Goal: Find contact information: Find contact information

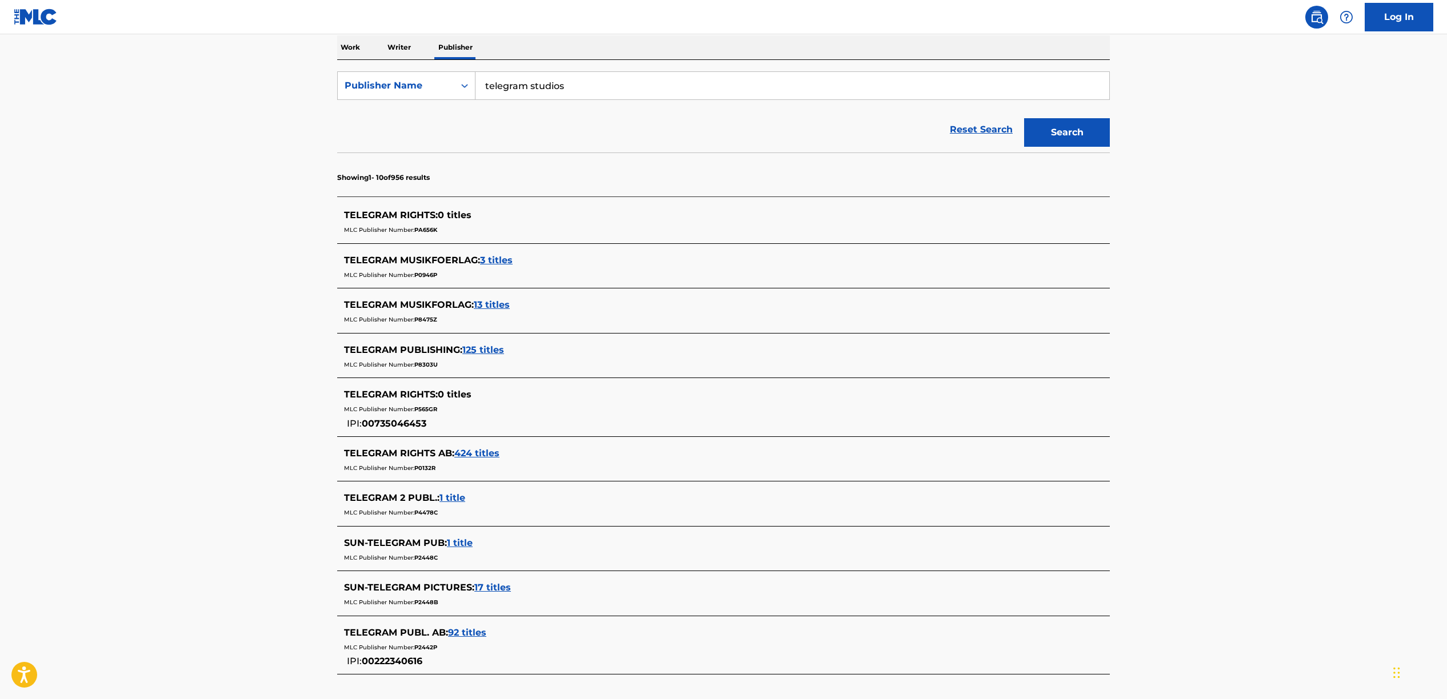
scroll to position [195, 0]
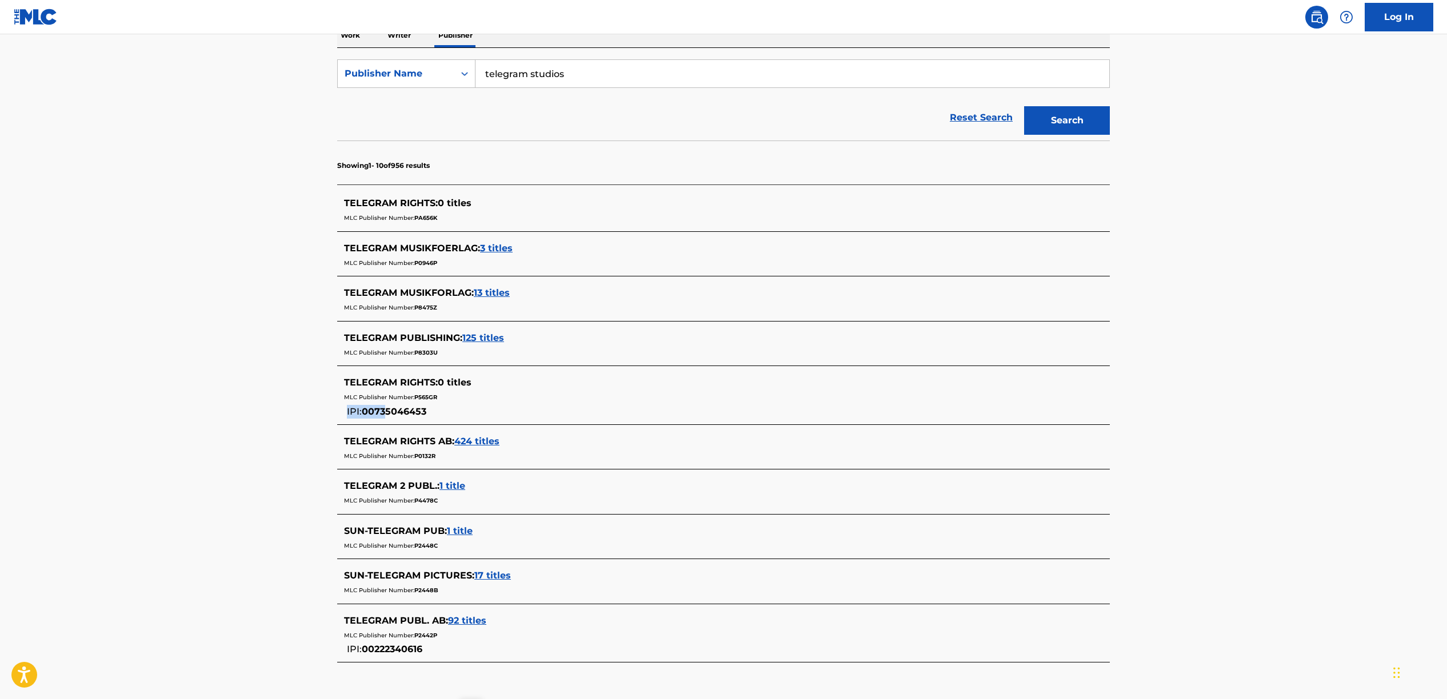
drag, startPoint x: 397, startPoint y: 410, endPoint x: 383, endPoint y: 411, distance: 13.8
click at [385, 410] on div "TELEGRAM RIGHTS : 0 titles MLC Publisher Number: P565GR IPI: 00735046453" at bounding box center [708, 397] width 729 height 43
click at [379, 415] on span "00735046453" at bounding box center [394, 411] width 65 height 11
click at [481, 345] on div "MLC Publisher Number: P8303U" at bounding box center [708, 352] width 729 height 14
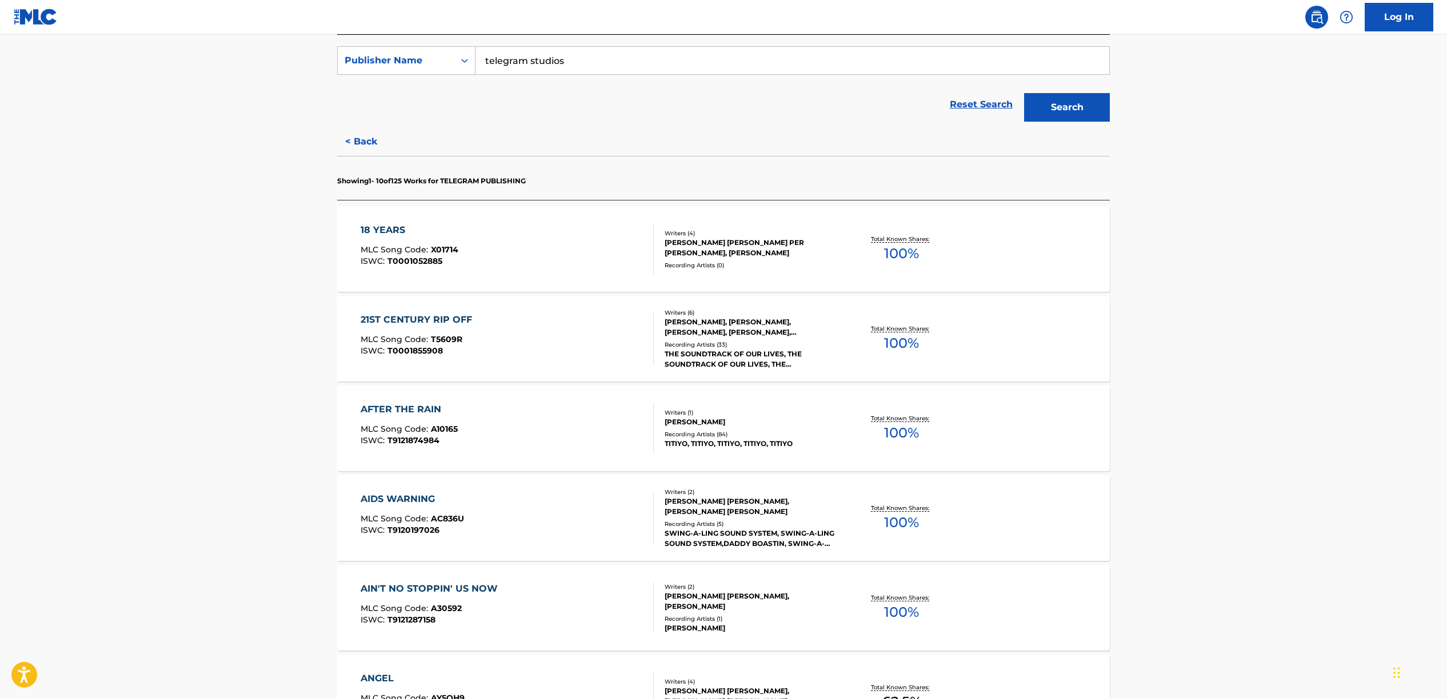
scroll to position [220, 0]
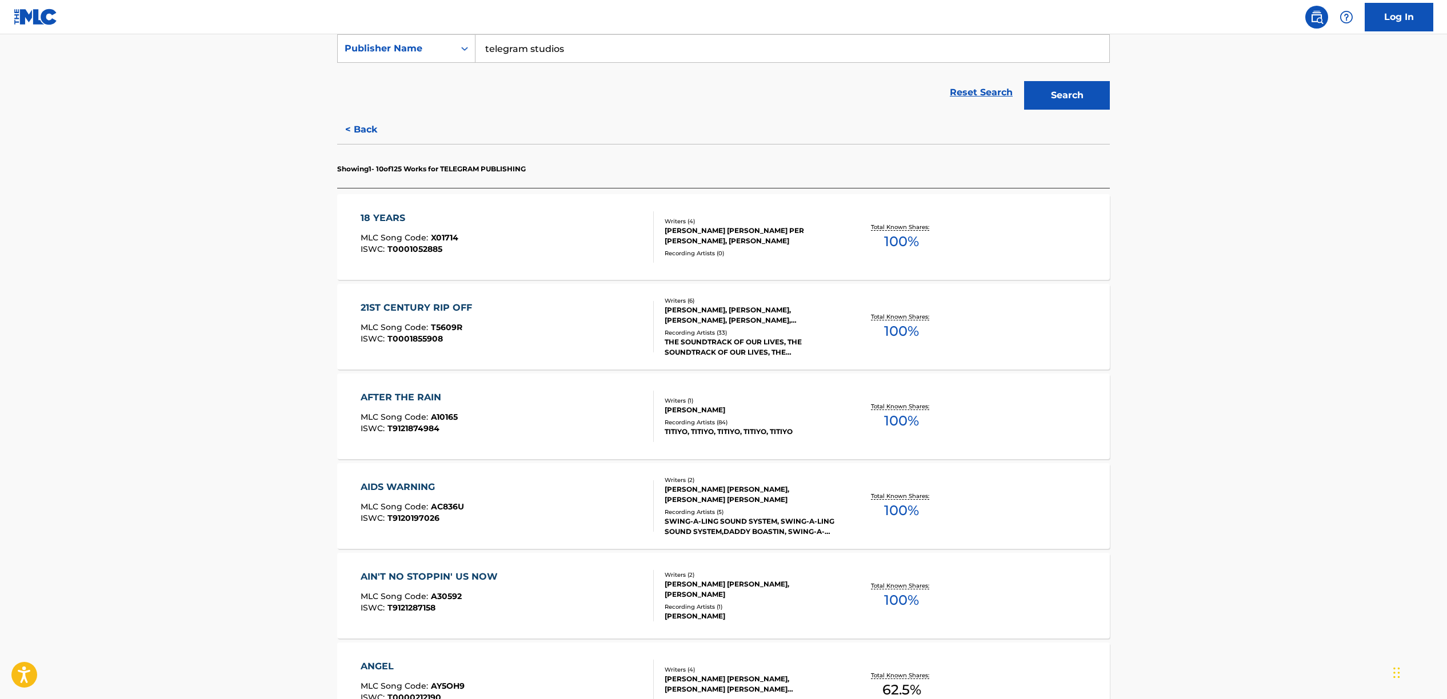
click at [519, 321] on div "21ST CENTURY RIP OFF MLC Song Code : T5609R ISWC : T0001855908" at bounding box center [508, 326] width 294 height 51
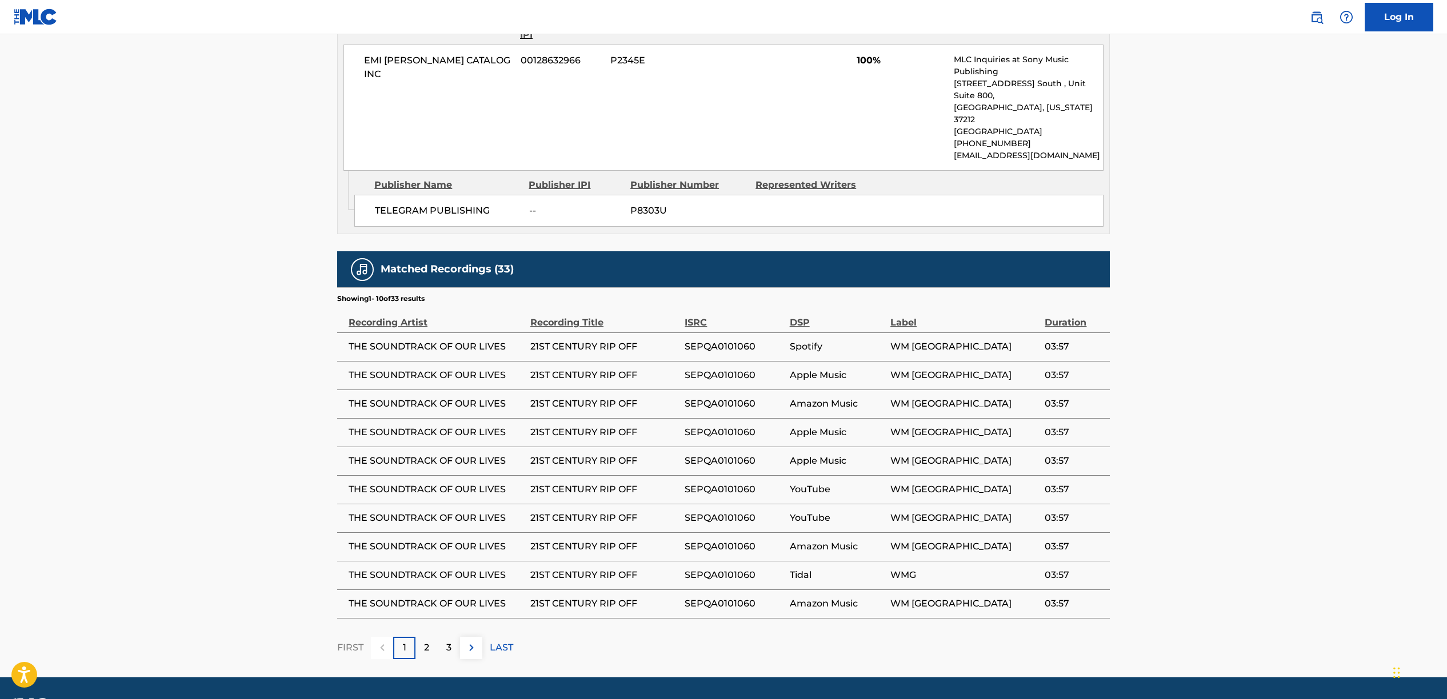
scroll to position [657, 0]
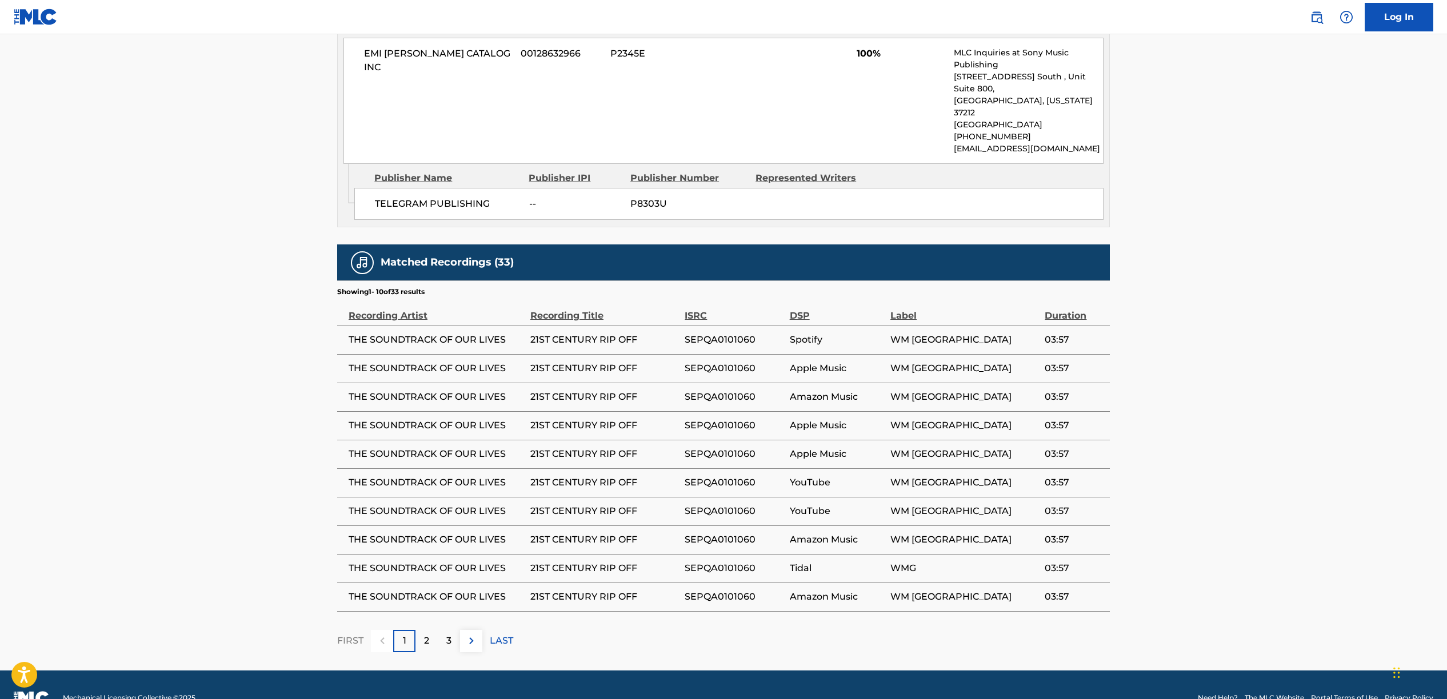
click at [538, 333] on span "21ST CENTURY RIP OFF" at bounding box center [604, 340] width 149 height 14
click at [539, 333] on span "21ST CENTURY RIP OFF" at bounding box center [604, 340] width 149 height 14
copy div "21ST CENTURY RIP OFF"
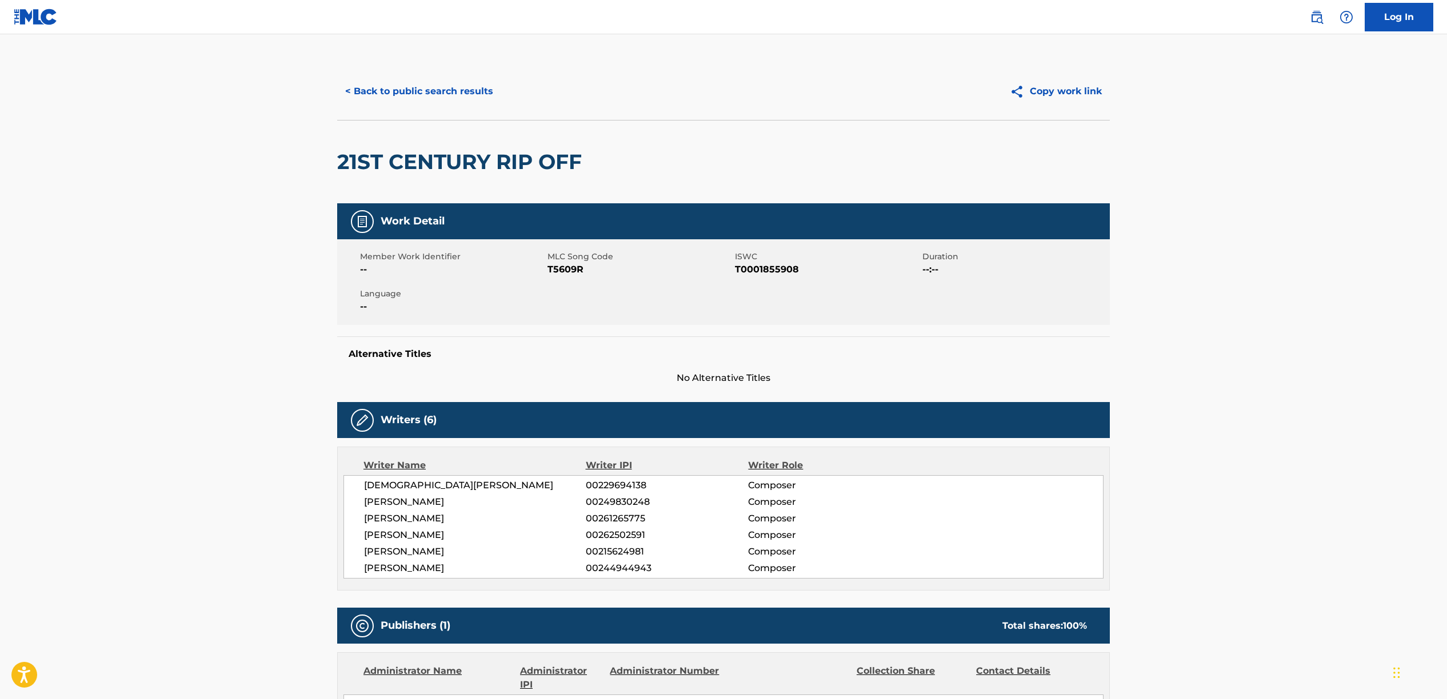
scroll to position [290, 0]
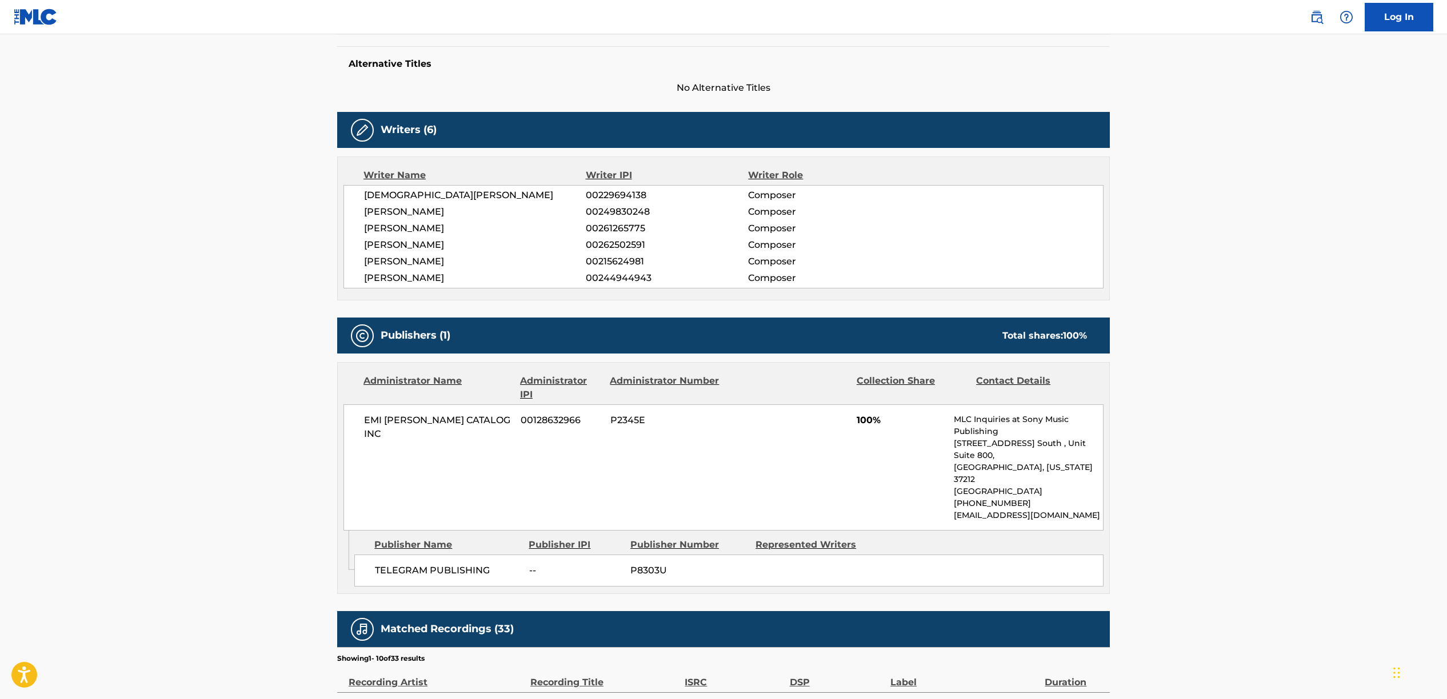
click at [1036, 510] on p "[EMAIL_ADDRESS][DOMAIN_NAME]" at bounding box center [1028, 516] width 149 height 12
click at [1058, 510] on p "[EMAIL_ADDRESS][DOMAIN_NAME]" at bounding box center [1028, 516] width 149 height 12
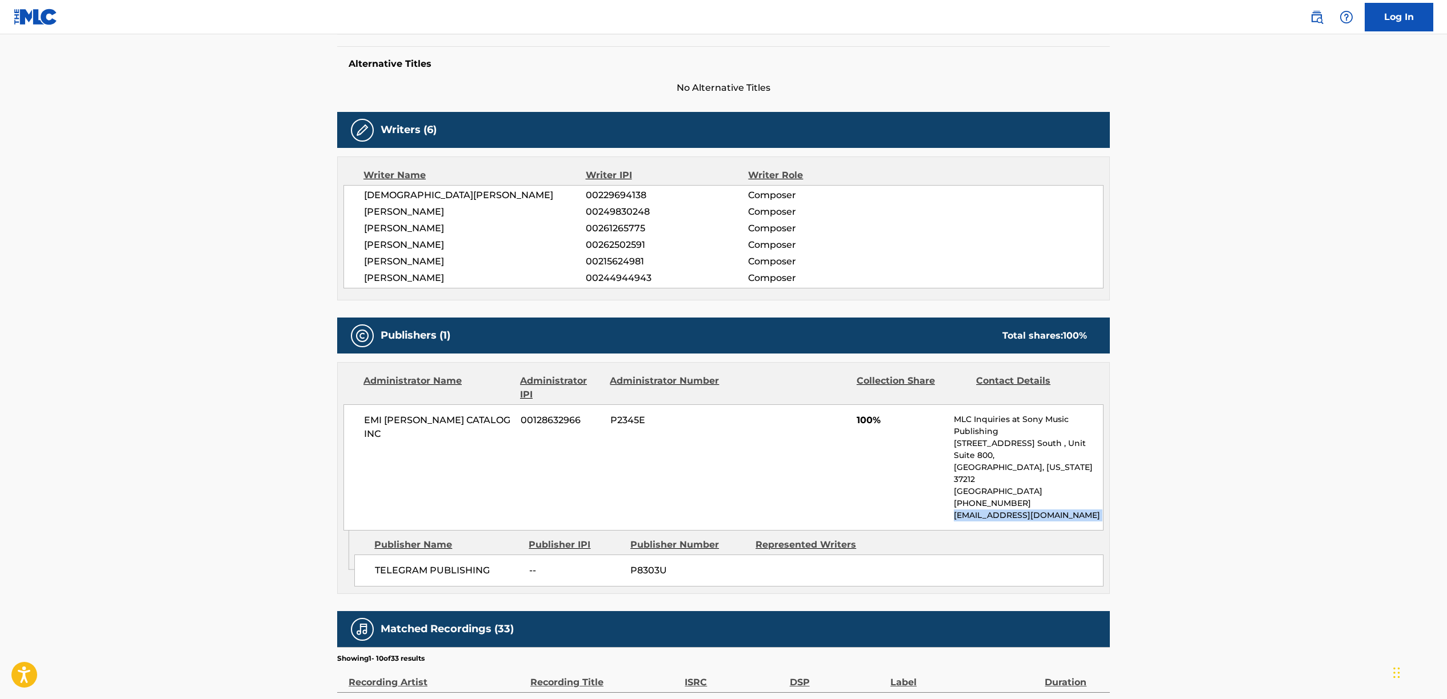
drag, startPoint x: 1058, startPoint y: 491, endPoint x: 956, endPoint y: 490, distance: 101.7
click at [956, 510] on p "[EMAIL_ADDRESS][DOMAIN_NAME]" at bounding box center [1028, 516] width 149 height 12
click at [637, 564] on span "P8303U" at bounding box center [688, 571] width 117 height 14
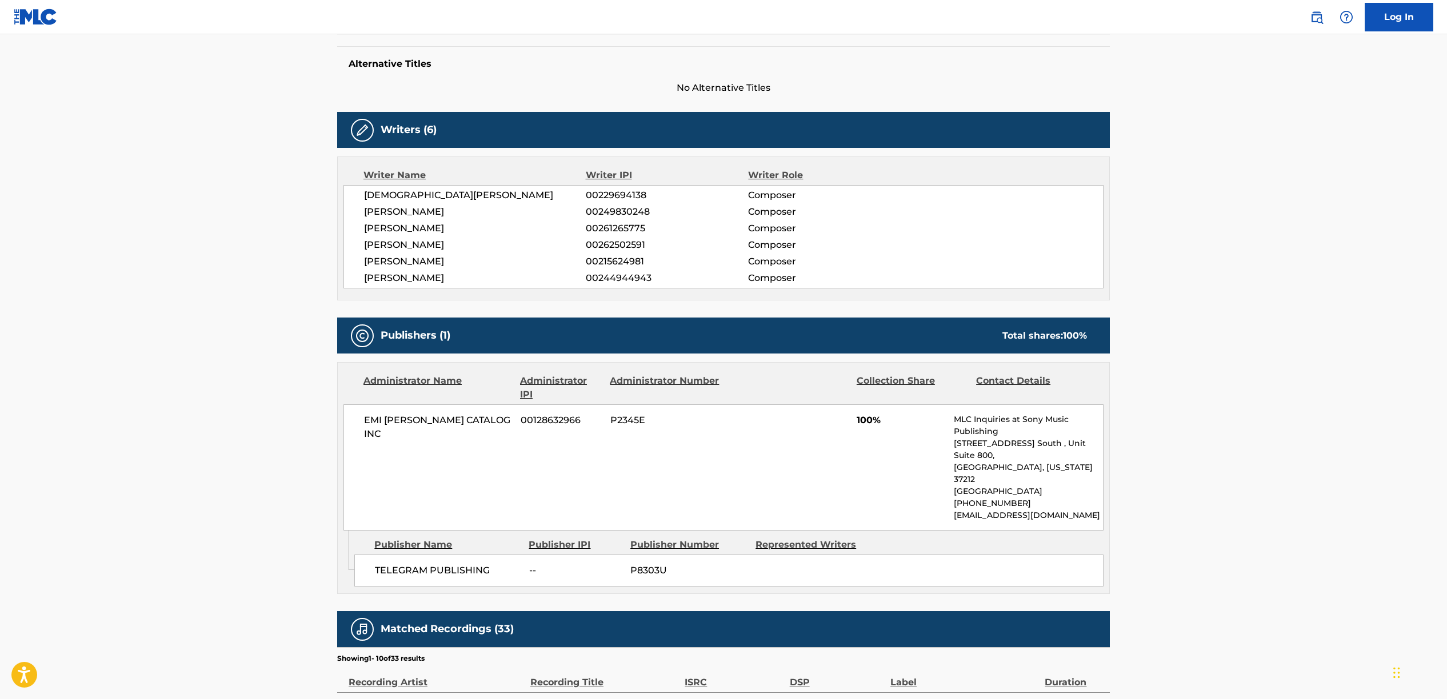
click at [538, 418] on span "00128632966" at bounding box center [561, 421] width 81 height 14
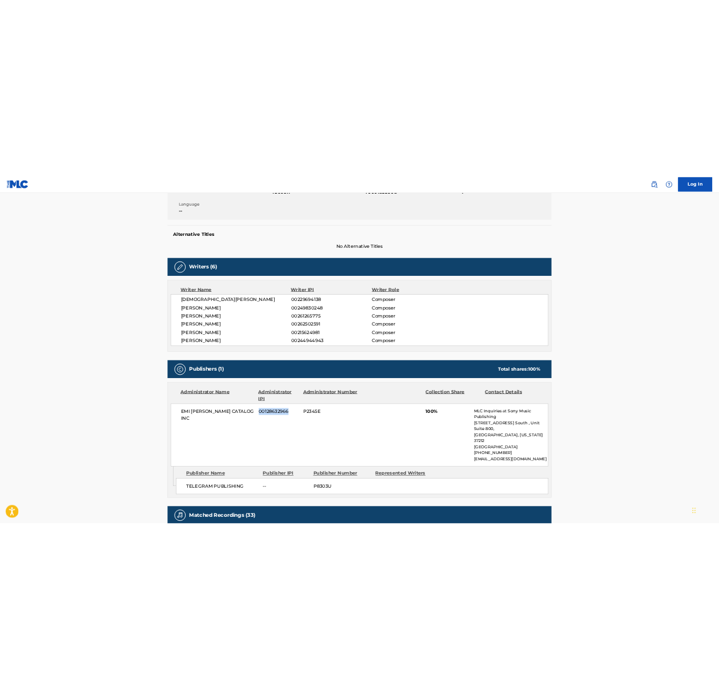
scroll to position [377, 0]
